Goal: Find contact information: Find contact information

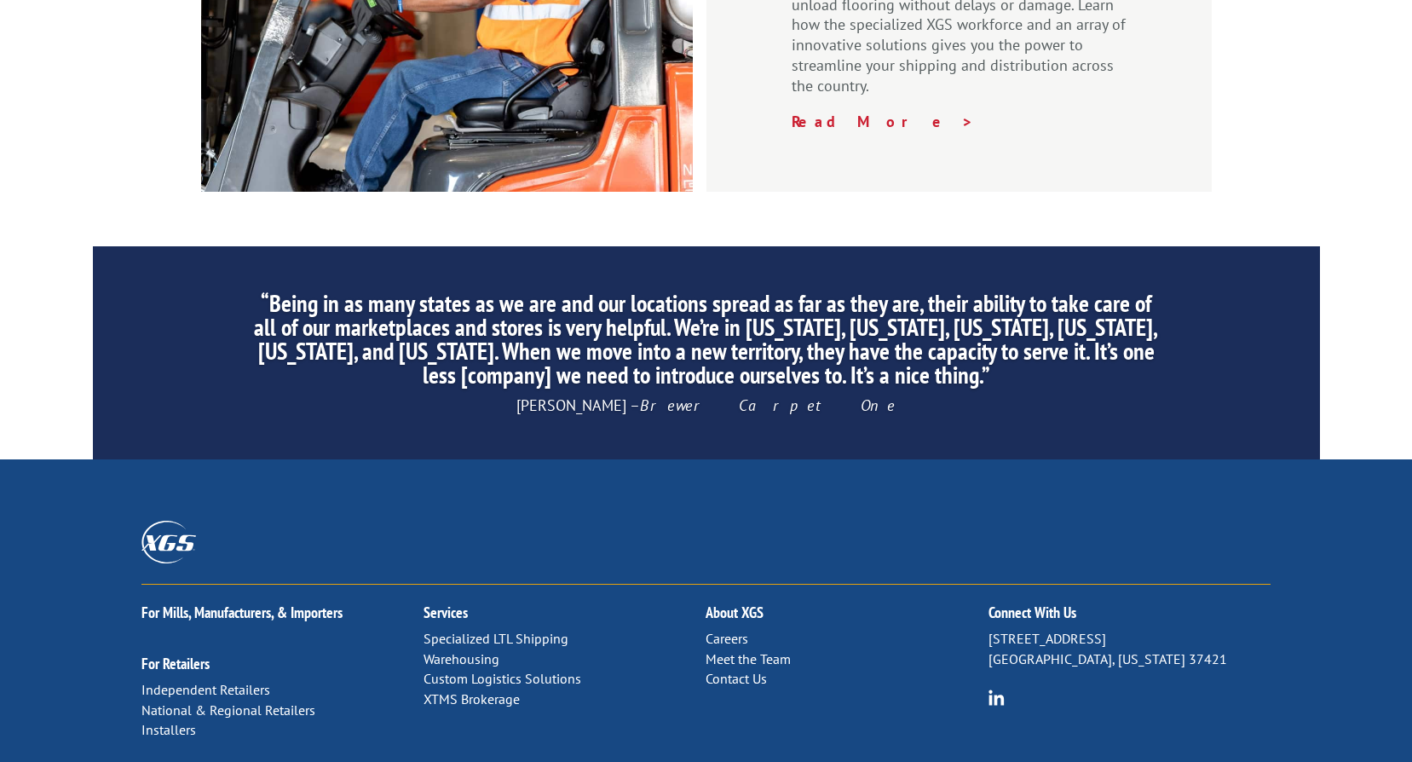
scroll to position [2557, 0]
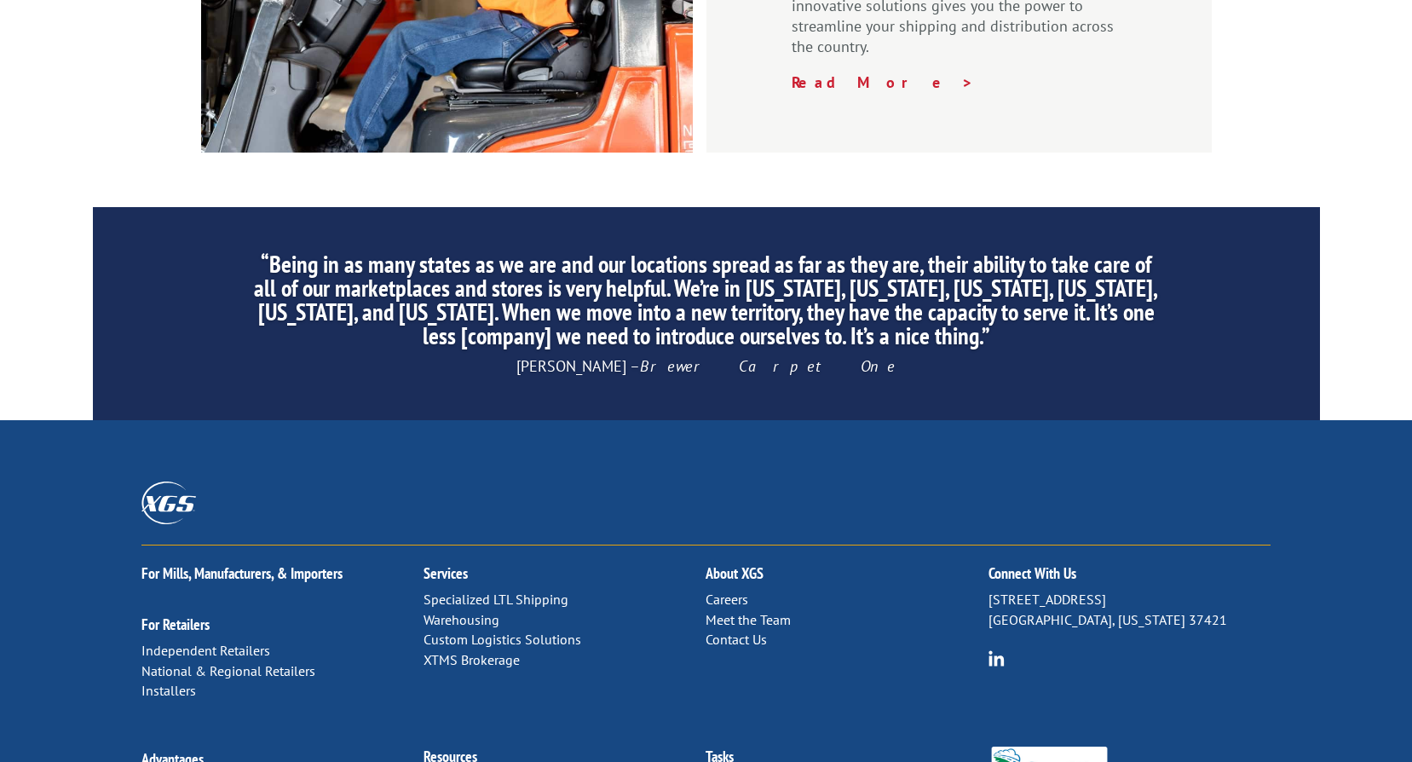
click at [748, 631] on link "Contact Us" at bounding box center [736, 639] width 61 height 17
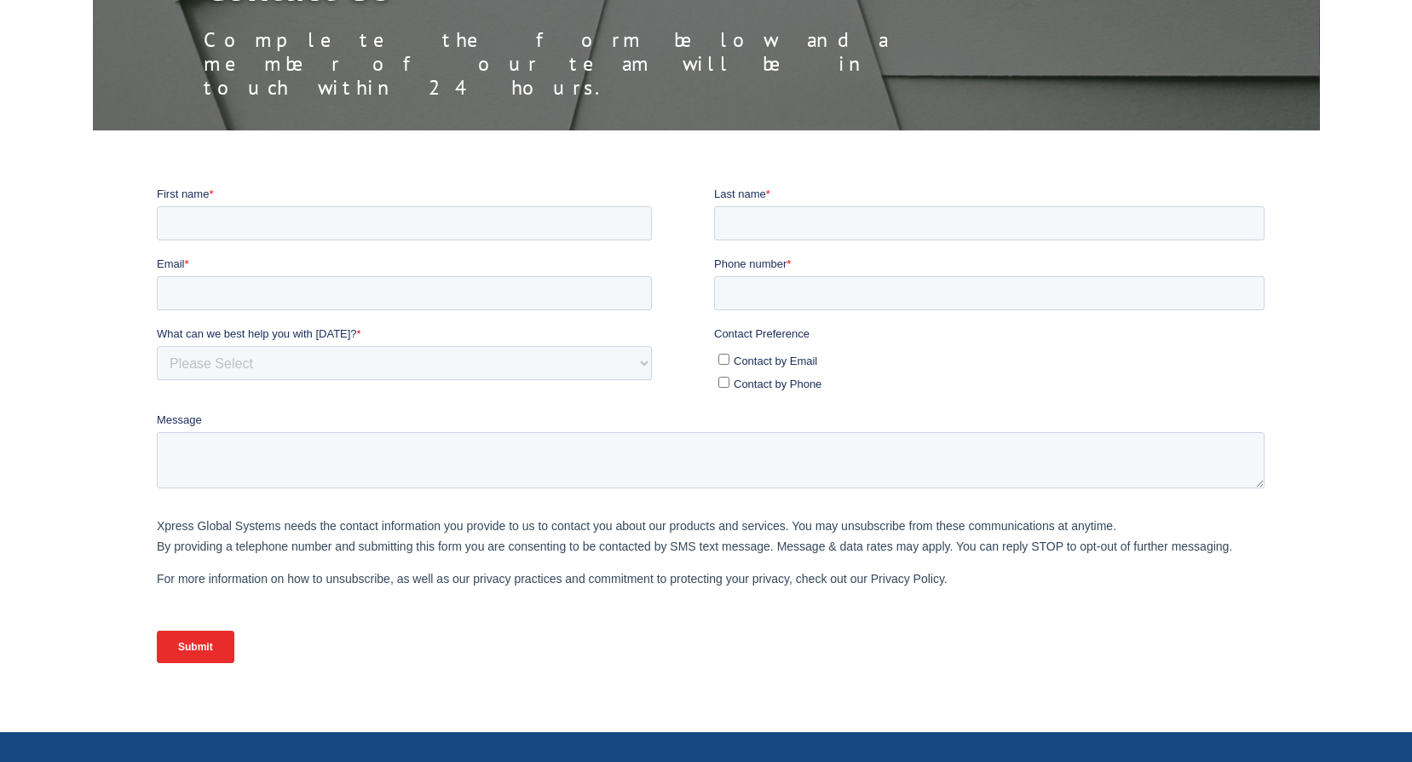
scroll to position [256, 0]
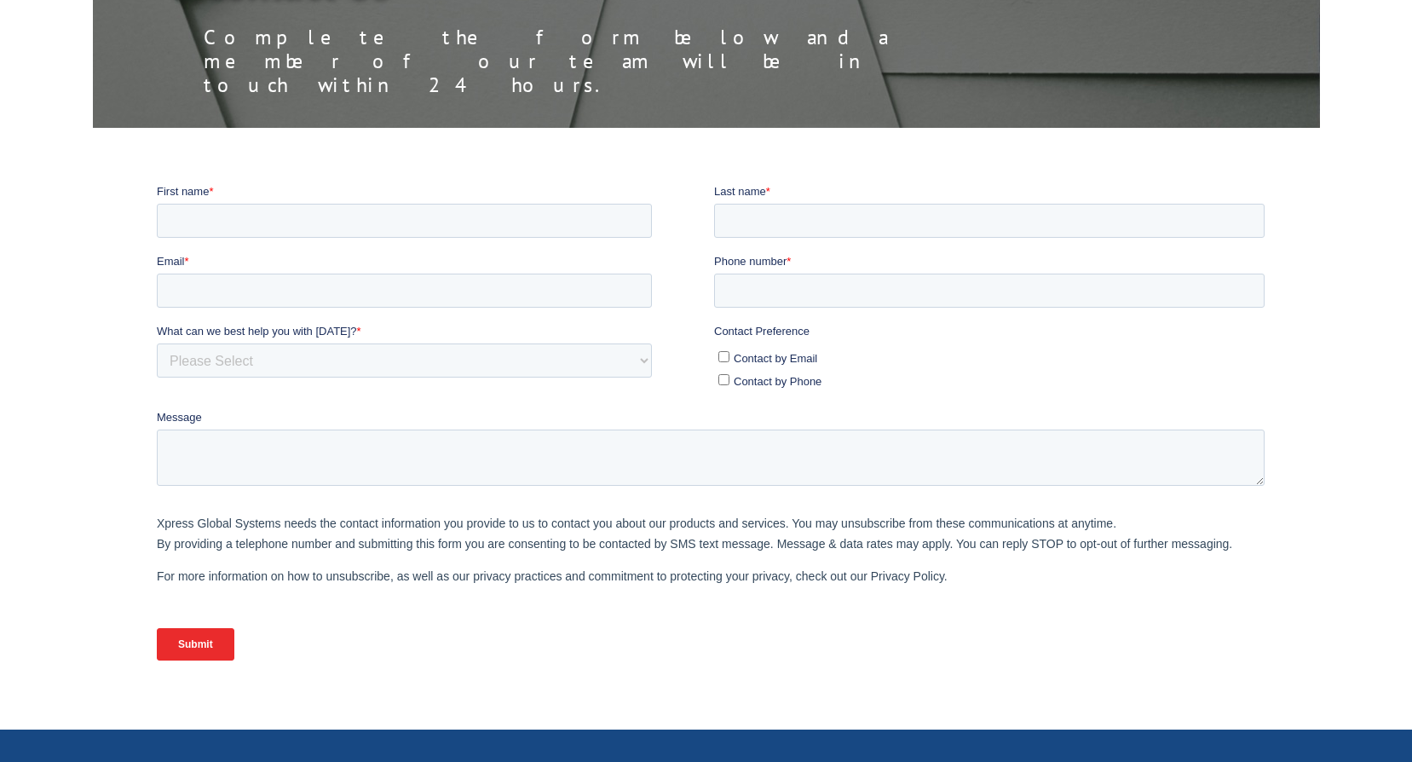
click at [720, 356] on input "Contact by Email" at bounding box center [723, 355] width 11 height 11
checkbox input "true"
click at [191, 645] on input "Submit" at bounding box center [195, 643] width 78 height 32
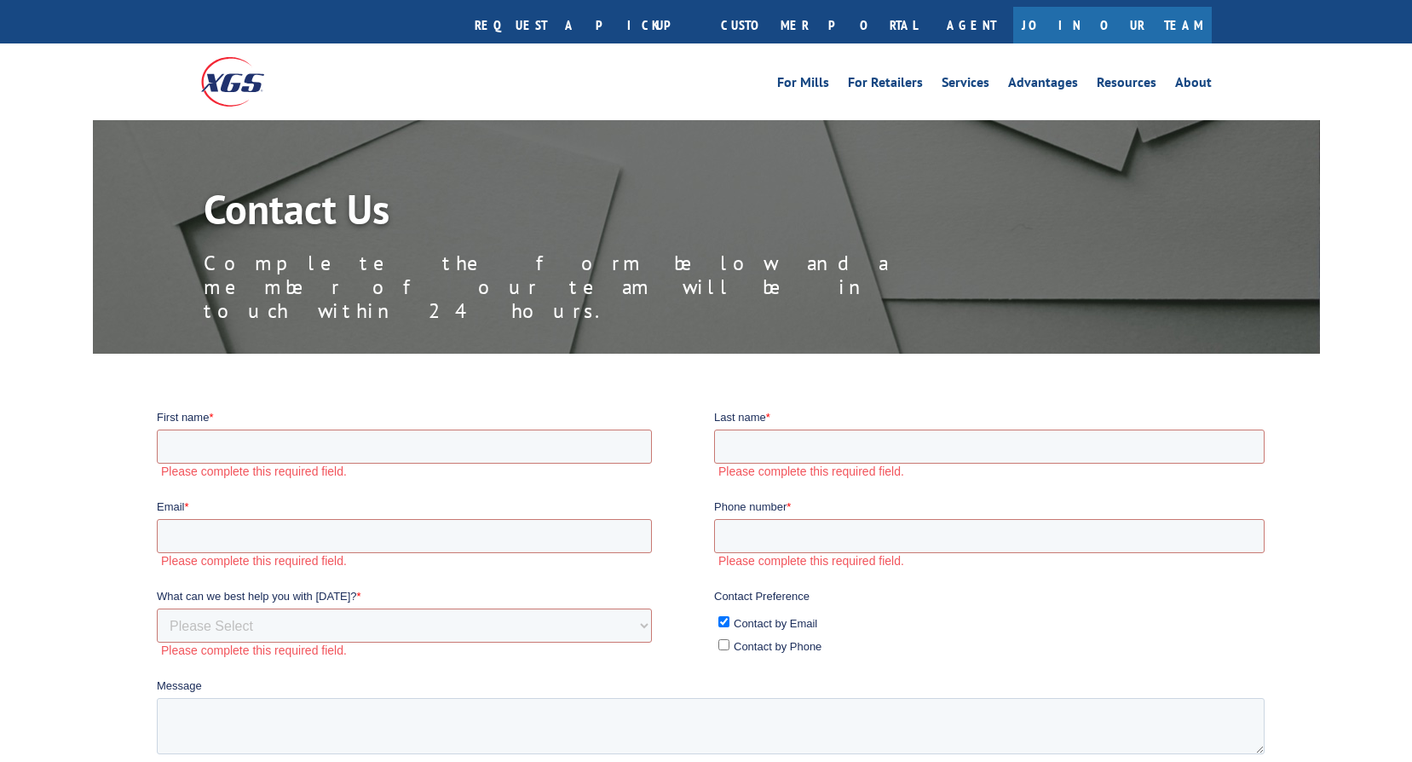
scroll to position [0, 0]
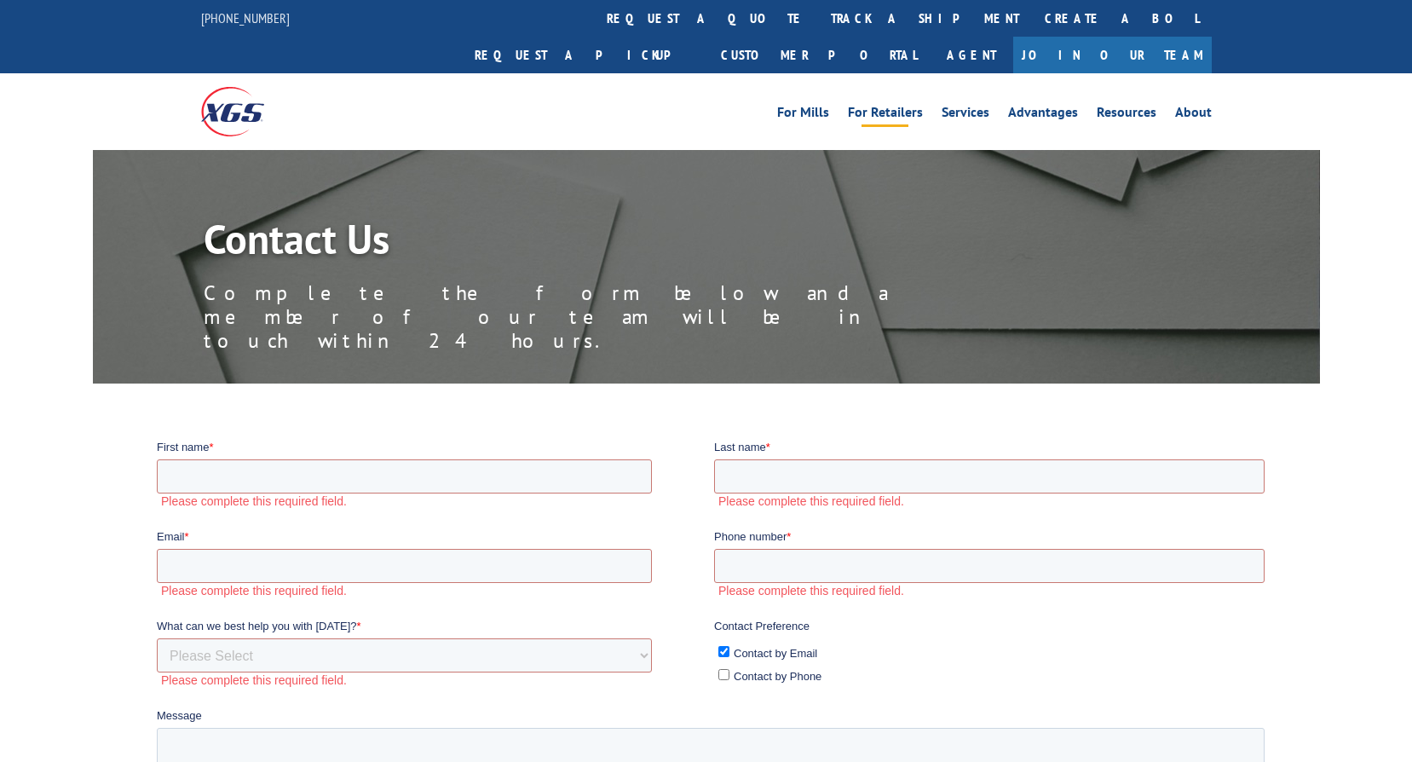
click at [890, 106] on link "For Retailers" at bounding box center [885, 115] width 75 height 19
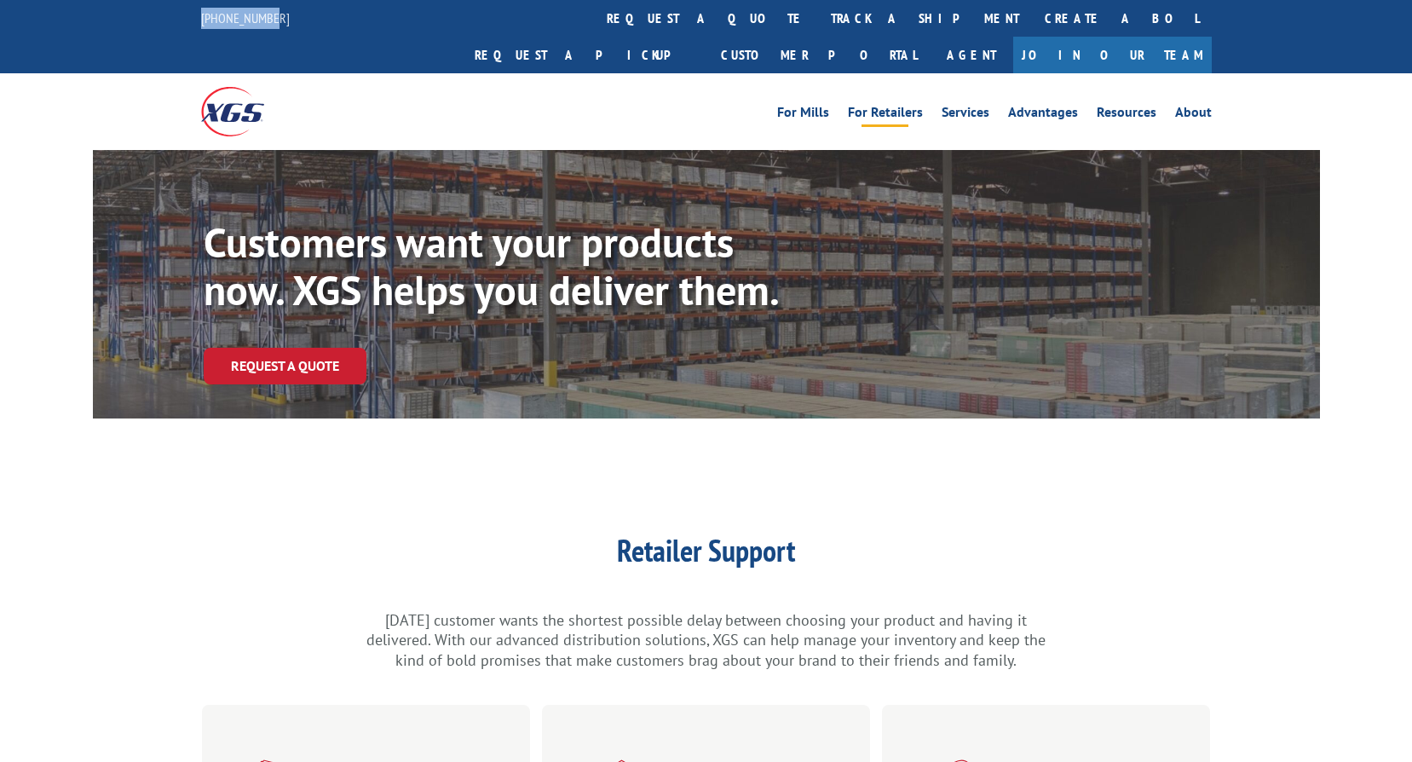
drag, startPoint x: 287, startPoint y: 16, endPoint x: 185, endPoint y: 15, distance: 102.3
click at [185, 15] on div "844-947-7447 request a quote track a shipment Create a BOL Request a pickup Cus…" at bounding box center [706, 36] width 1412 height 73
copy link "[PHONE_NUMBER]"
